Goal: Task Accomplishment & Management: Complete application form

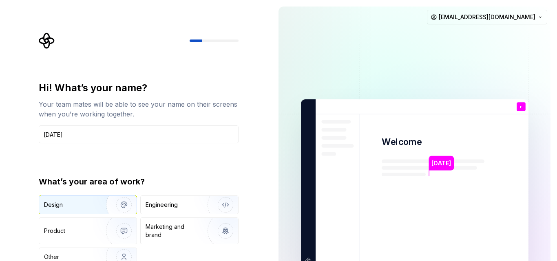
type input "[DATE]"
click at [79, 210] on div "Design" at bounding box center [87, 205] width 97 height 18
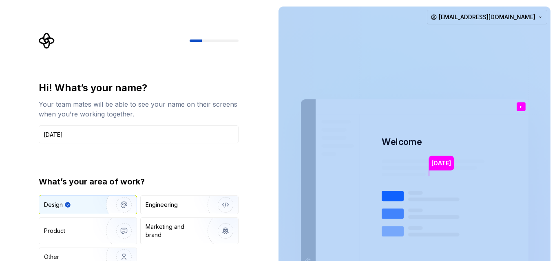
drag, startPoint x: 274, startPoint y: 160, endPoint x: 281, endPoint y: 204, distance: 43.8
click at [281, 203] on div "[DATE] Welcome r You T B +3 [PERSON_NAME] [PERSON_NAME] [EMAIL_ADDRESS][DOMAIN_…" at bounding box center [414, 184] width 285 height 368
click at [167, 201] on div "Engineering" at bounding box center [162, 205] width 32 height 8
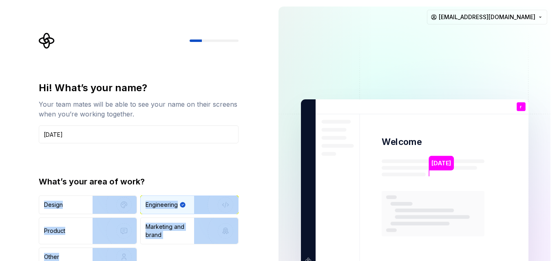
drag, startPoint x: 267, startPoint y: 186, endPoint x: 277, endPoint y: 266, distance: 81.3
click at [277, 261] on html "Hi! What’s your name? Your team mates will be able to see your name on their sc…" at bounding box center [278, 130] width 557 height 261
click at [266, 169] on div "Hi! What’s your name? Your team mates will be able to see your name on their sc…" at bounding box center [136, 184] width 272 height 368
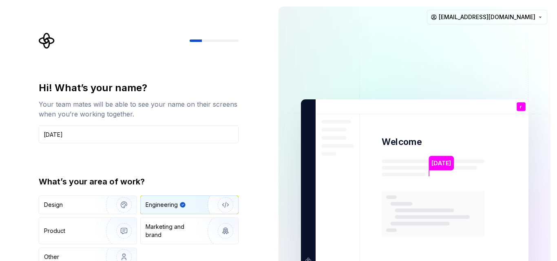
click at [117, 151] on div "Hi! What’s your name? Your team mates will be able to see your name on their sc…" at bounding box center [139, 174] width 200 height 185
click at [107, 135] on input "[DATE]" at bounding box center [139, 135] width 200 height 18
click at [239, 109] on div "Hi! What’s your name? Your team mates will be able to see your name on their sc…" at bounding box center [141, 164] width 215 height 262
click at [226, 210] on img "button" at bounding box center [220, 205] width 52 height 55
drag, startPoint x: 201, startPoint y: 39, endPoint x: 232, endPoint y: 36, distance: 31.5
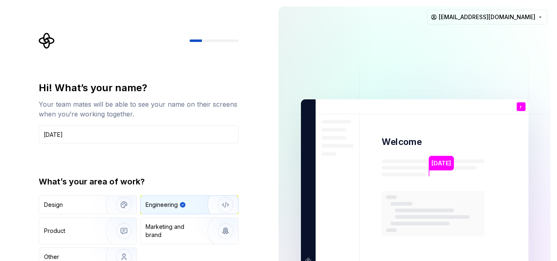
click at [232, 36] on div at bounding box center [139, 41] width 200 height 16
click at [471, 133] on img at bounding box center [415, 183] width 330 height 385
click at [227, 232] on img "button" at bounding box center [220, 231] width 52 height 55
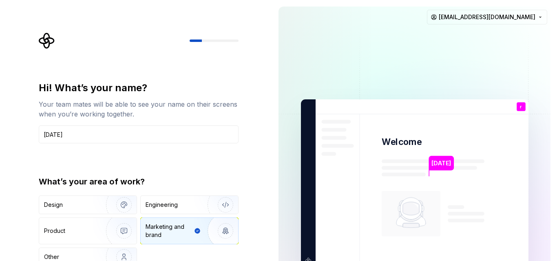
click at [227, 232] on img "button" at bounding box center [220, 231] width 52 height 55
click at [200, 210] on img "button" at bounding box center [220, 205] width 52 height 55
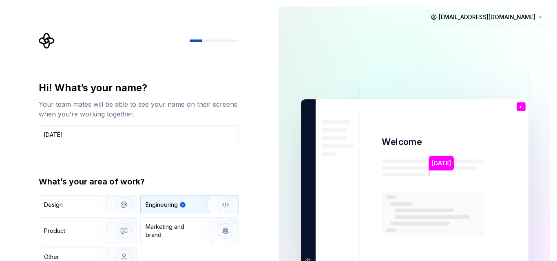
click at [177, 252] on div "Design Engineering Product Marketing and brand Other" at bounding box center [139, 231] width 200 height 71
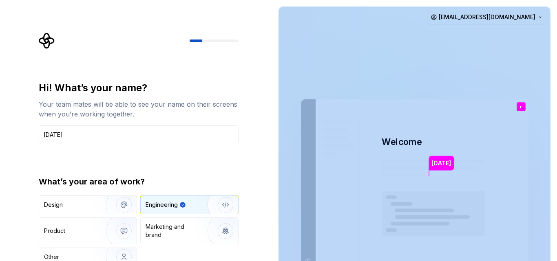
drag, startPoint x: 274, startPoint y: 89, endPoint x: 281, endPoint y: 156, distance: 67.2
click at [281, 156] on div "[DATE] Welcome r You T B +3 [PERSON_NAME] [PERSON_NAME] [EMAIL_ADDRESS][DOMAIN_…" at bounding box center [414, 184] width 285 height 368
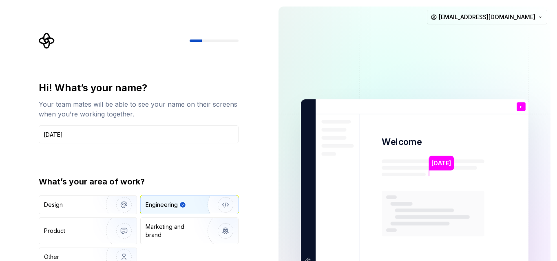
drag, startPoint x: 557, startPoint y: 7, endPoint x: 553, endPoint y: 207, distance: 199.9
click at [553, 207] on div "[DATE] Welcome r You T B +3 [PERSON_NAME] [PERSON_NAME] [EMAIL_ADDRESS][DOMAIN_…" at bounding box center [414, 184] width 285 height 368
drag, startPoint x: 556, startPoint y: 223, endPoint x: 557, endPoint y: 250, distance: 26.1
click at [557, 250] on div "[DATE] Welcome r You T B +3 [PERSON_NAME] [PERSON_NAME] [EMAIL_ADDRESS][DOMAIN_…" at bounding box center [414, 184] width 285 height 368
drag, startPoint x: 557, startPoint y: 250, endPoint x: 545, endPoint y: 221, distance: 31.3
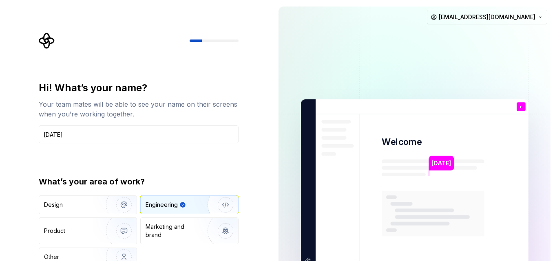
click at [548, 230] on div "[DATE] Welcome r You T B +3 [PERSON_NAME] [PERSON_NAME] [EMAIL_ADDRESS][DOMAIN_…" at bounding box center [414, 184] width 285 height 368
click at [553, 74] on div "[DATE] Welcome r You T B +3 [PERSON_NAME] [PERSON_NAME] [EMAIL_ADDRESS][DOMAIN_…" at bounding box center [414, 184] width 285 height 368
click at [519, 105] on div "r You" at bounding box center [521, 106] width 9 height 9
click at [418, 185] on img at bounding box center [415, 183] width 330 height 385
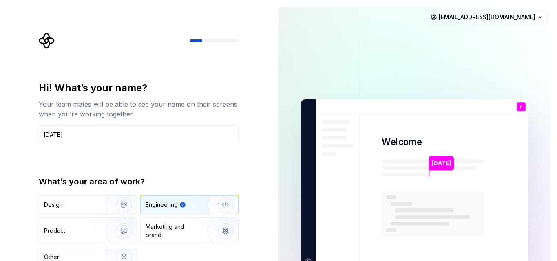
click at [308, 258] on img at bounding box center [415, 183] width 330 height 385
click at [89, 259] on div "Other" at bounding box center [68, 257] width 48 height 8
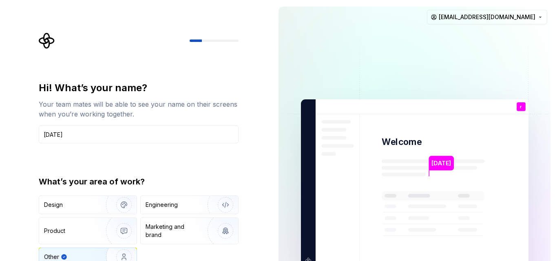
click at [89, 259] on div "Other" at bounding box center [72, 257] width 56 height 8
click at [173, 207] on div "Engineering" at bounding box center [162, 205] width 32 height 8
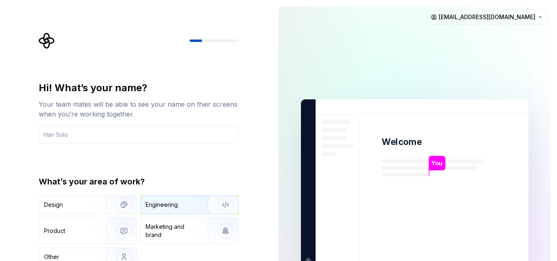
click at [192, 199] on div "Engineering" at bounding box center [189, 205] width 97 height 18
click at [170, 140] on input "text" at bounding box center [139, 135] width 200 height 18
type input "[DATE]"
click at [176, 205] on div "Engineering" at bounding box center [162, 205] width 32 height 8
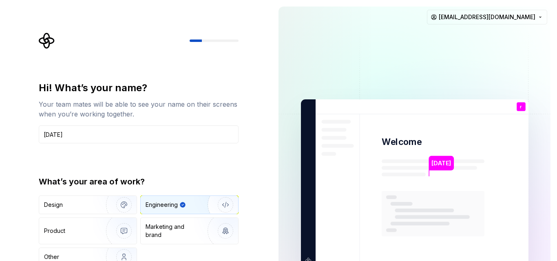
click at [402, 160] on img at bounding box center [415, 183] width 330 height 385
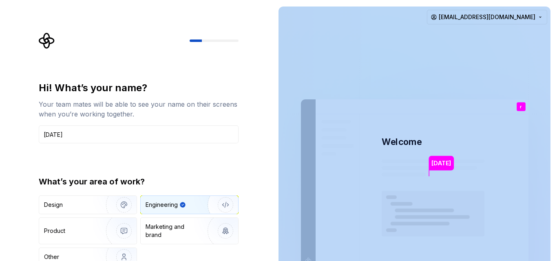
drag, startPoint x: 278, startPoint y: 131, endPoint x: 285, endPoint y: 243, distance: 112.0
click at [285, 243] on div "[DATE] Welcome r You T B +3 [PERSON_NAME] [PERSON_NAME] [EMAIL_ADDRESS][DOMAIN_…" at bounding box center [414, 184] width 285 height 368
click at [309, 257] on img at bounding box center [415, 183] width 330 height 385
click at [517, 17] on html "Hi! What’s your name? Your team mates will be able to see your name on their sc…" at bounding box center [278, 130] width 557 height 261
click at [517, 18] on html "Hi! What’s your name? Your team mates will be able to see your name on their sc…" at bounding box center [278, 130] width 557 height 261
